Goal: Task Accomplishment & Management: Complete application form

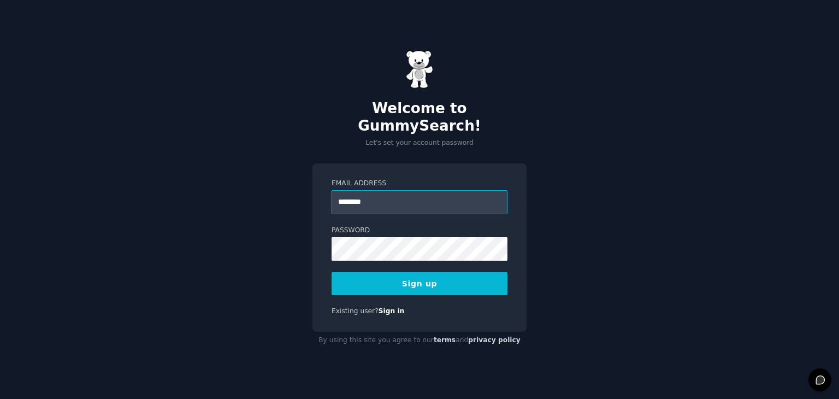
type input "**********"
click at [409, 272] on button "Sign up" at bounding box center [419, 283] width 176 height 23
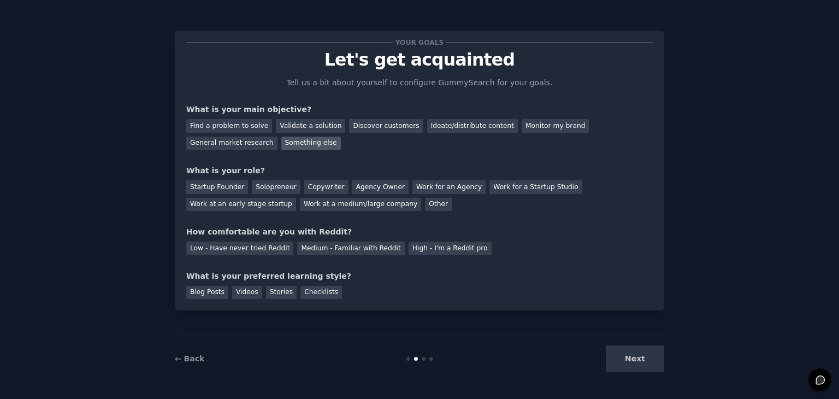
click at [281, 143] on div "Something else" at bounding box center [311, 144] width 60 height 14
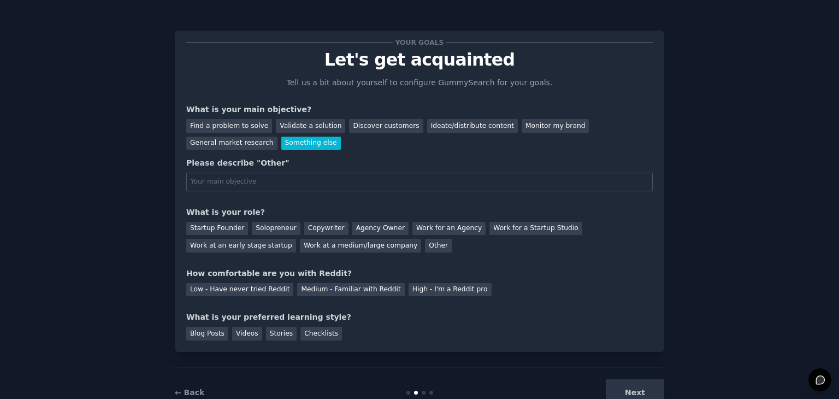
click at [269, 180] on input "text" at bounding box center [419, 182] width 466 height 19
click at [305, 160] on div "Please describe "Other"" at bounding box center [419, 162] width 466 height 11
drag, startPoint x: 253, startPoint y: 183, endPoint x: 212, endPoint y: 185, distance: 41.6
click at [212, 185] on input "promote my account" at bounding box center [419, 182] width 466 height 19
type input "promotion"
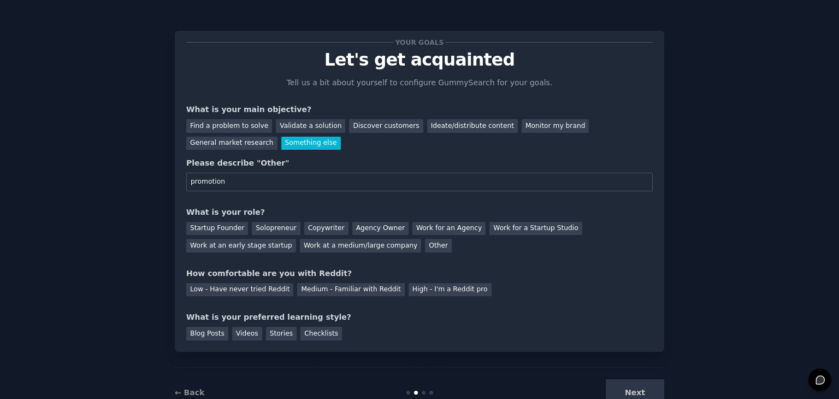
click at [305, 151] on div "Your goals Let's get acquainted Tell us a bit about yourself to configure Gummy…" at bounding box center [419, 191] width 466 height 298
click at [425, 247] on div "Other" at bounding box center [438, 246] width 27 height 14
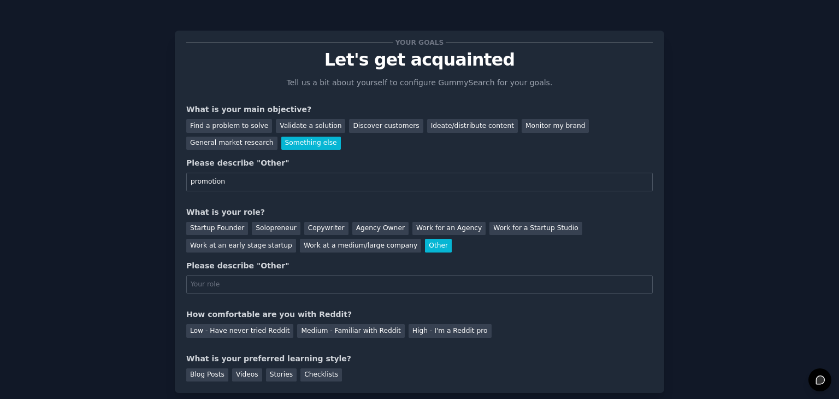
click at [300, 280] on input "text" at bounding box center [419, 284] width 466 height 19
click at [329, 300] on div "Your goals Let's get acquainted Tell us a bit about yourself to configure Gummy…" at bounding box center [419, 211] width 466 height 339
drag, startPoint x: 245, startPoint y: 287, endPoint x: 171, endPoint y: 286, distance: 73.7
click at [171, 286] on div "Your goals Let's get acquainted Tell us a bit about yourself to configure Gummy…" at bounding box center [419, 236] width 808 height 443
type input "entrepreneur"
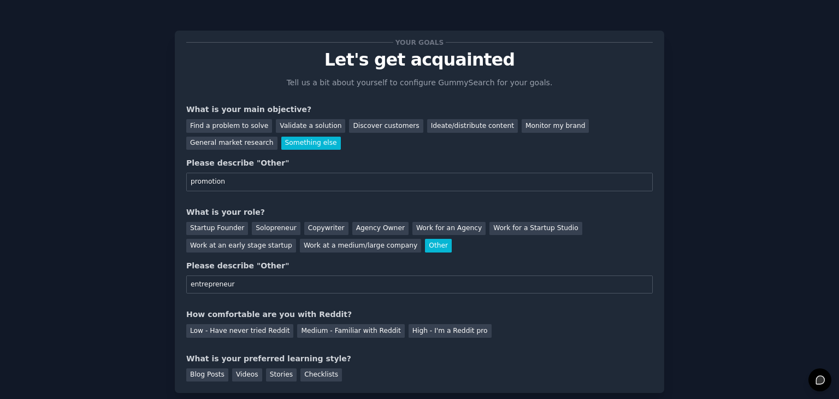
click at [252, 303] on div "Your goals Let's get acquainted Tell us a bit about yourself to configure Gummy…" at bounding box center [419, 211] width 466 height 339
click at [354, 328] on div "Medium - Familiar with Reddit" at bounding box center [350, 331] width 107 height 14
click at [211, 372] on div "Blog Posts" at bounding box center [207, 375] width 42 height 14
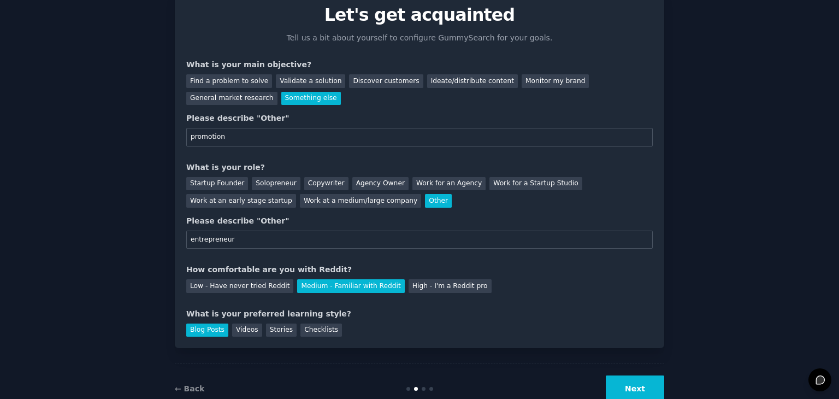
scroll to position [74, 0]
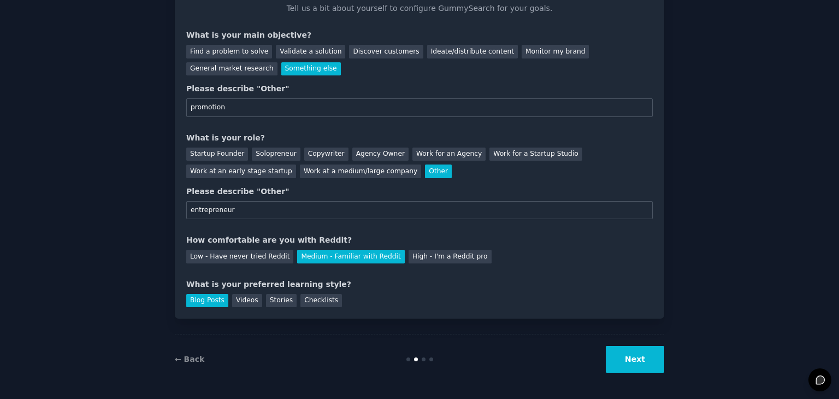
click at [644, 358] on button "Next" at bounding box center [635, 359] width 58 height 27
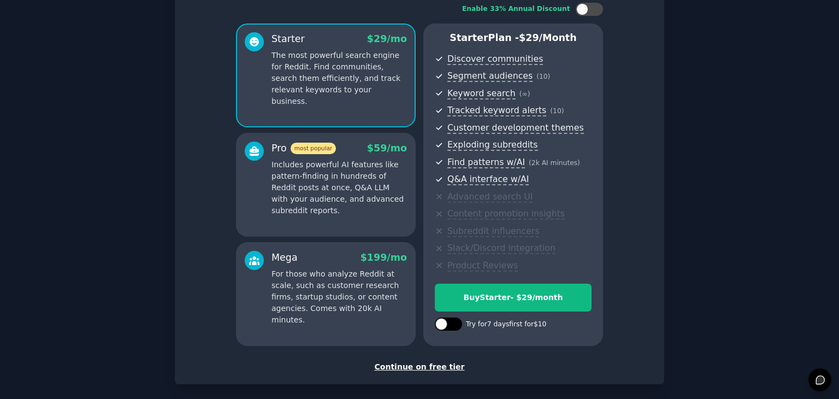
click at [444, 319] on div at bounding box center [441, 324] width 12 height 12
checkbox input "true"
